Goal: Task Accomplishment & Management: Use online tool/utility

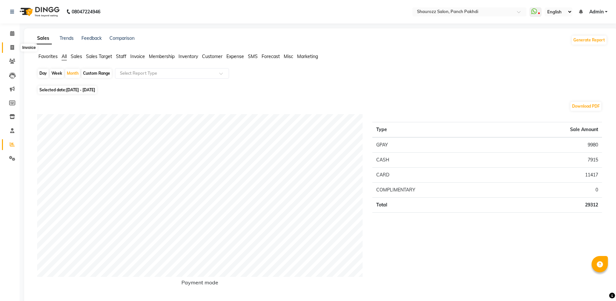
click at [13, 49] on icon at bounding box center [12, 47] width 4 height 5
select select "485"
select select "service"
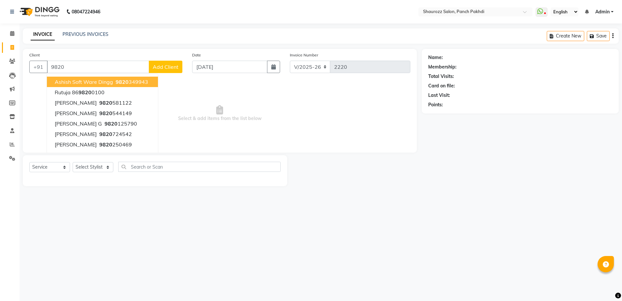
click at [93, 61] on div "Client +91 9820 Ashish Soft Ware Dingg 9820 349943 [PERSON_NAME] 86 9820 0100 […" at bounding box center [105, 64] width 163 height 27
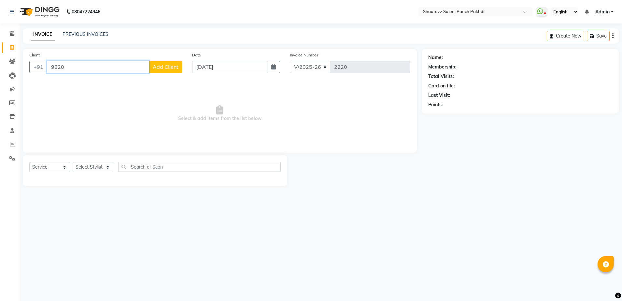
click at [88, 66] on input "9820" at bounding box center [98, 67] width 102 height 12
type input "9"
